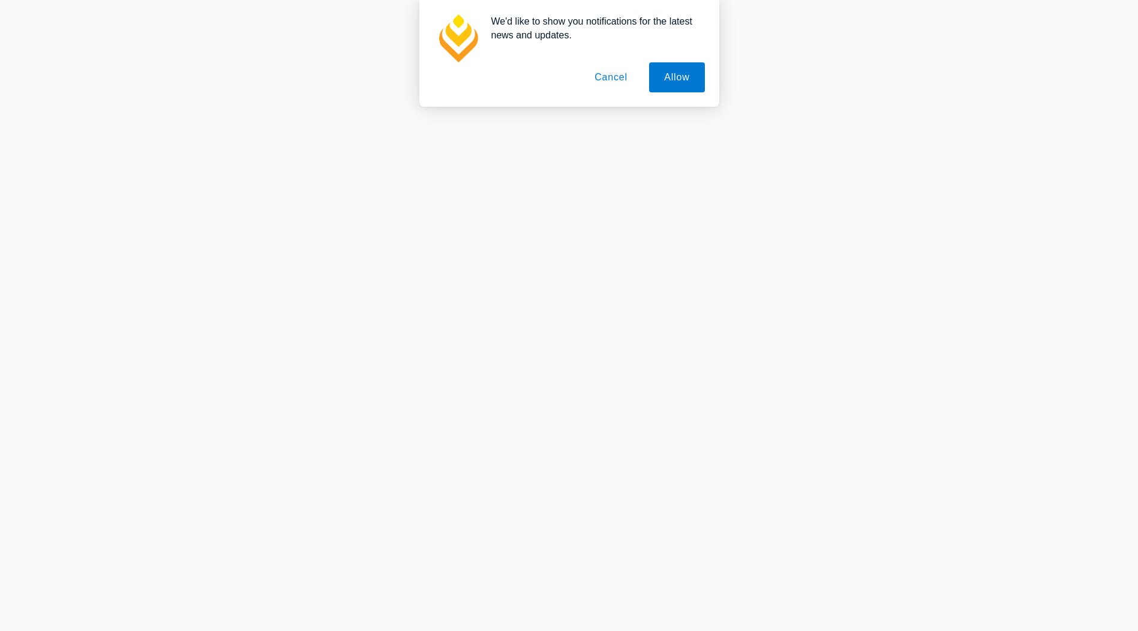
click at [611, 82] on button "Cancel" at bounding box center [611, 77] width 63 height 30
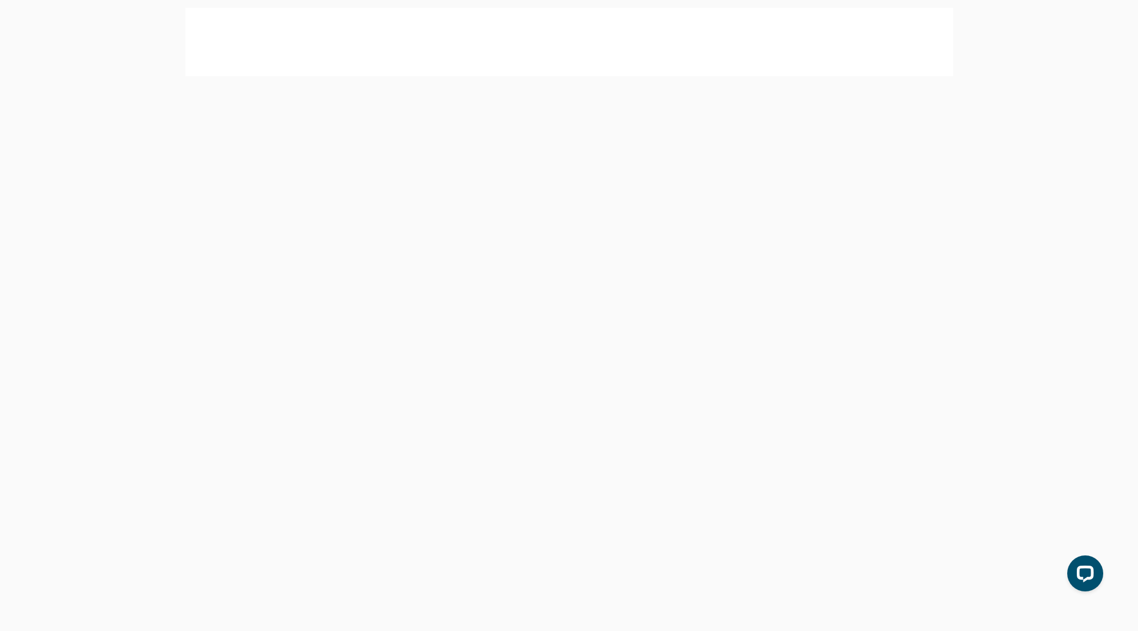
scroll to position [37, 0]
